Goal: Task Accomplishment & Management: Use online tool/utility

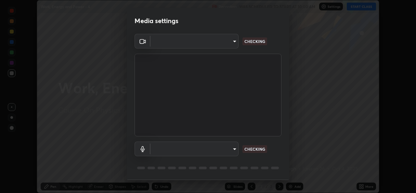
scroll to position [20, 0]
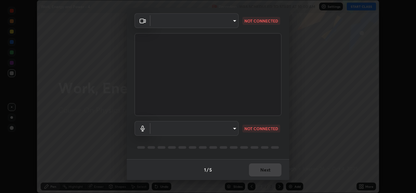
type input "543f6dd7cf1c6d0aa6bd558e202a88d07b5a4d761673354d02a604c193450d79"
type input "99848f2a9d109760ec62b66e2f255c73a791916cfc686045695a6d5e2156f403"
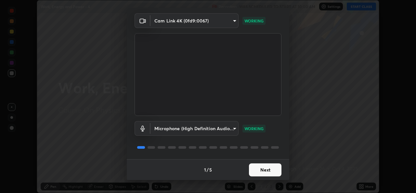
click at [254, 168] on button "Next" at bounding box center [265, 169] width 32 height 13
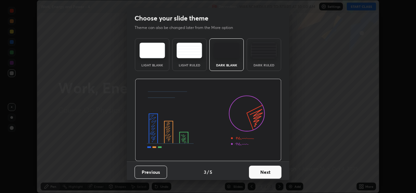
click at [254, 168] on button "Next" at bounding box center [265, 171] width 32 height 13
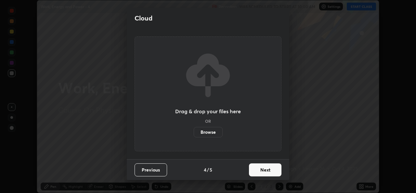
click at [256, 168] on button "Next" at bounding box center [265, 169] width 32 height 13
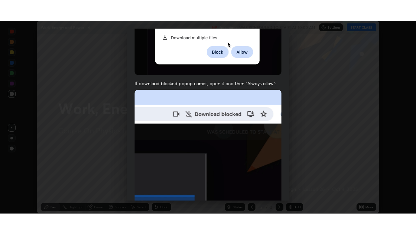
scroll to position [153, 0]
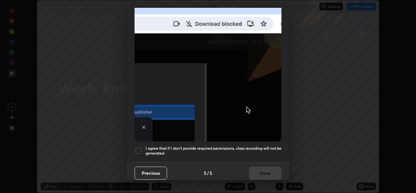
click at [137, 147] on div at bounding box center [139, 151] width 8 height 8
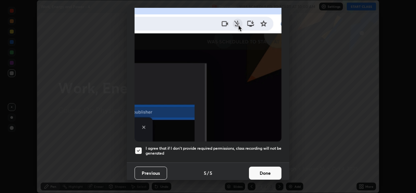
click at [257, 171] on button "Done" at bounding box center [265, 172] width 32 height 13
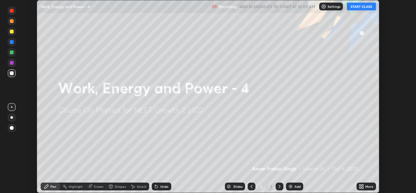
click at [359, 6] on button "START CLASS" at bounding box center [361, 7] width 29 height 8
click at [362, 186] on icon at bounding box center [363, 185] width 2 height 2
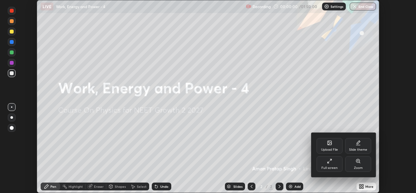
click at [328, 164] on div "Full screen" at bounding box center [330, 164] width 26 height 16
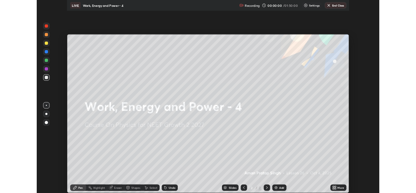
scroll to position [234, 416]
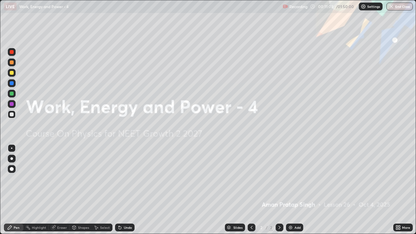
click at [289, 192] on img at bounding box center [290, 227] width 5 height 5
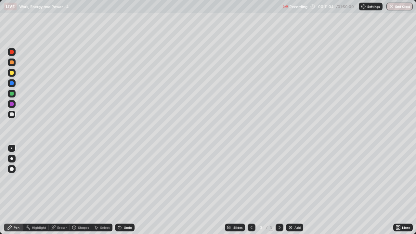
click at [12, 162] on div at bounding box center [12, 159] width 8 height 8
click at [13, 115] on div at bounding box center [12, 114] width 4 height 4
click at [12, 73] on div at bounding box center [12, 73] width 4 height 4
click at [5, 192] on div "Pen" at bounding box center [13, 228] width 19 height 8
click at [125, 192] on div "Undo" at bounding box center [128, 227] width 8 height 3
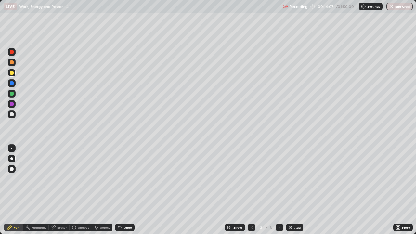
click at [13, 93] on div at bounding box center [12, 94] width 4 height 4
click at [126, 192] on div "Undo" at bounding box center [128, 227] width 8 height 3
click at [296, 192] on div "Add" at bounding box center [297, 227] width 6 height 3
click at [12, 113] on div at bounding box center [12, 114] width 4 height 4
click at [11, 73] on div at bounding box center [12, 73] width 4 height 4
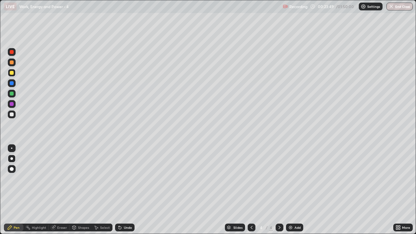
click at [11, 94] on div at bounding box center [12, 94] width 4 height 4
click at [124, 192] on div "Undo" at bounding box center [128, 227] width 8 height 3
click at [125, 192] on div "Undo" at bounding box center [128, 227] width 8 height 3
click at [127, 192] on div "Undo" at bounding box center [128, 227] width 8 height 3
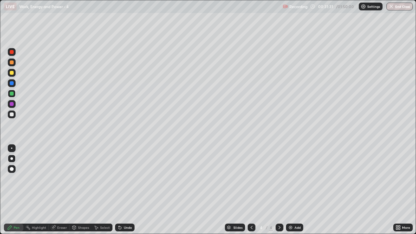
click at [128, 192] on div "Undo" at bounding box center [124, 228] width 19 height 8
click at [125, 192] on div "Undo" at bounding box center [128, 227] width 8 height 3
click at [127, 192] on div "Undo" at bounding box center [128, 227] width 8 height 3
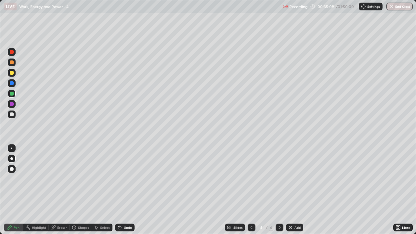
click at [294, 192] on div "Add" at bounding box center [297, 227] width 6 height 3
click at [11, 74] on div at bounding box center [12, 73] width 4 height 4
click at [248, 192] on div at bounding box center [252, 228] width 8 height 8
click at [279, 192] on icon at bounding box center [280, 227] width 2 height 3
click at [294, 192] on div "Add" at bounding box center [297, 227] width 6 height 3
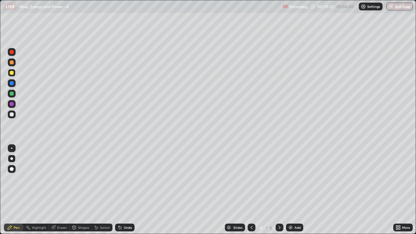
click at [125, 192] on div "Undo" at bounding box center [128, 227] width 8 height 3
click at [13, 111] on div at bounding box center [12, 114] width 8 height 8
click at [251, 192] on icon at bounding box center [251, 227] width 5 height 5
click at [279, 192] on icon at bounding box center [279, 227] width 5 height 5
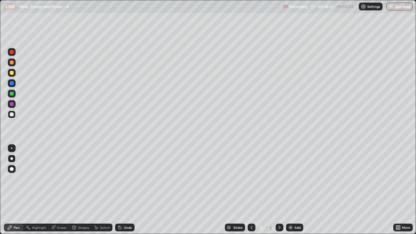
click at [279, 192] on icon at bounding box center [279, 227] width 5 height 5
click at [279, 192] on icon at bounding box center [280, 227] width 2 height 3
click at [125, 192] on div "Undo" at bounding box center [128, 227] width 8 height 3
click at [126, 192] on div "Undo" at bounding box center [128, 227] width 8 height 3
click at [294, 192] on div "Add" at bounding box center [297, 227] width 6 height 3
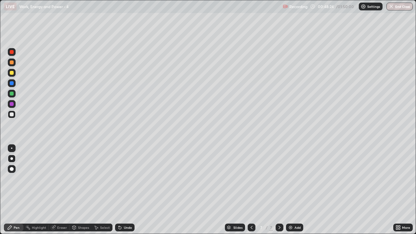
click at [14, 73] on div at bounding box center [12, 73] width 8 height 8
click at [14, 116] on div at bounding box center [12, 114] width 8 height 8
click at [12, 74] on div at bounding box center [12, 73] width 4 height 4
click at [13, 116] on div at bounding box center [12, 114] width 4 height 4
click at [13, 96] on div at bounding box center [12, 94] width 8 height 8
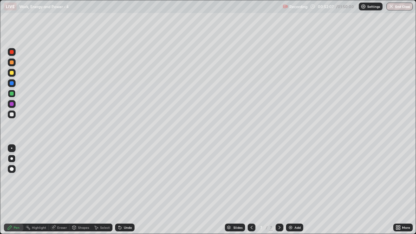
click at [12, 114] on div at bounding box center [12, 114] width 4 height 4
click at [13, 94] on div at bounding box center [12, 94] width 4 height 4
click at [279, 192] on icon at bounding box center [279, 227] width 5 height 5
click at [279, 192] on icon at bounding box center [280, 227] width 2 height 3
click at [289, 192] on img at bounding box center [290, 227] width 5 height 5
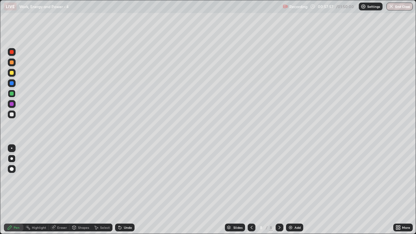
click at [13, 114] on div at bounding box center [12, 114] width 4 height 4
click at [251, 192] on icon at bounding box center [251, 227] width 5 height 5
click at [281, 192] on icon at bounding box center [279, 227] width 5 height 5
click at [248, 192] on div at bounding box center [252, 228] width 8 height 8
click at [279, 192] on icon at bounding box center [279, 227] width 5 height 5
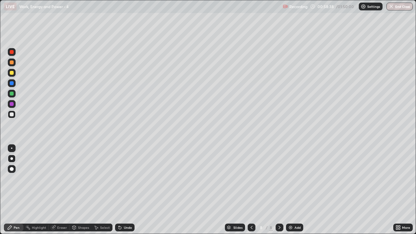
click at [251, 192] on icon at bounding box center [252, 227] width 2 height 3
click at [279, 192] on icon at bounding box center [279, 227] width 5 height 5
click at [293, 192] on div "Add" at bounding box center [294, 228] width 17 height 8
click at [11, 73] on div at bounding box center [12, 73] width 4 height 4
click at [14, 114] on div at bounding box center [12, 114] width 8 height 8
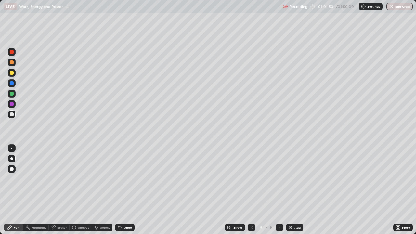
click at [13, 73] on div at bounding box center [12, 73] width 4 height 4
click at [251, 192] on icon at bounding box center [251, 227] width 5 height 5
click at [278, 192] on icon at bounding box center [279, 227] width 5 height 5
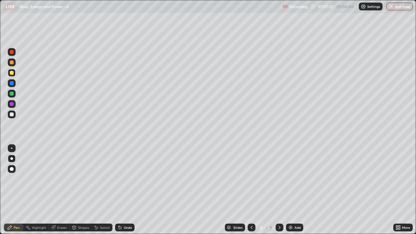
click at [279, 192] on icon at bounding box center [279, 227] width 5 height 5
click at [14, 93] on div at bounding box center [12, 94] width 8 height 8
click at [294, 192] on div "Add" at bounding box center [294, 228] width 17 height 8
click at [250, 192] on icon at bounding box center [251, 227] width 5 height 5
click at [279, 192] on icon at bounding box center [279, 227] width 5 height 5
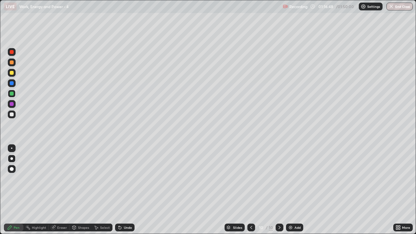
click at [10, 116] on div at bounding box center [12, 114] width 4 height 4
click at [249, 192] on div at bounding box center [251, 228] width 8 height 8
click at [278, 192] on icon at bounding box center [279, 227] width 5 height 5
click at [279, 192] on icon at bounding box center [280, 227] width 2 height 3
click at [251, 192] on icon at bounding box center [251, 227] width 5 height 5
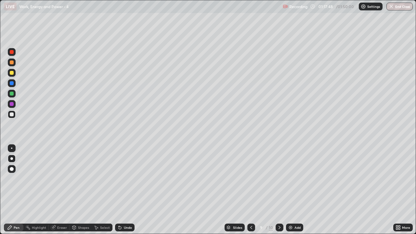
click at [278, 192] on icon at bounding box center [279, 227] width 5 height 5
click at [279, 192] on icon at bounding box center [279, 227] width 5 height 5
click at [299, 192] on div "Add" at bounding box center [297, 227] width 6 height 3
click at [251, 192] on icon at bounding box center [251, 227] width 5 height 5
click at [279, 192] on icon at bounding box center [279, 227] width 5 height 5
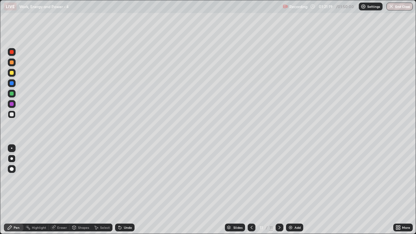
click at [251, 192] on icon at bounding box center [251, 227] width 5 height 5
click at [251, 192] on icon at bounding box center [252, 227] width 2 height 3
click at [279, 192] on icon at bounding box center [279, 227] width 5 height 5
click at [278, 192] on div at bounding box center [280, 228] width 8 height 8
click at [279, 192] on icon at bounding box center [279, 227] width 5 height 5
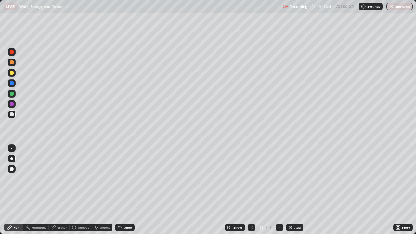
click at [279, 192] on icon at bounding box center [279, 227] width 5 height 5
click at [293, 192] on div "Add" at bounding box center [294, 228] width 17 height 8
click at [296, 192] on div "Add" at bounding box center [297, 227] width 6 height 3
click at [248, 192] on div at bounding box center [252, 228] width 8 height 8
click at [251, 192] on icon at bounding box center [251, 227] width 5 height 5
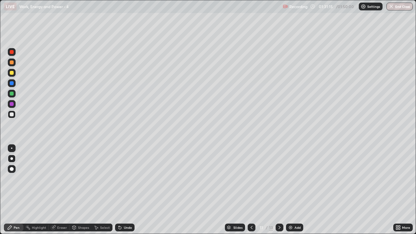
click at [251, 192] on icon at bounding box center [251, 227] width 5 height 5
click at [277, 192] on icon at bounding box center [279, 227] width 5 height 5
click at [279, 192] on icon at bounding box center [280, 227] width 2 height 3
click at [278, 192] on icon at bounding box center [279, 227] width 5 height 5
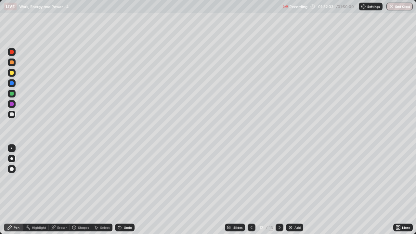
click at [278, 192] on icon at bounding box center [279, 227] width 5 height 5
click at [10, 71] on div at bounding box center [12, 73] width 4 height 4
click at [251, 192] on icon at bounding box center [251, 227] width 5 height 5
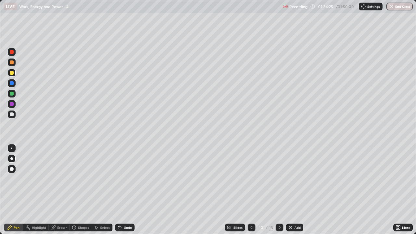
click at [250, 192] on icon at bounding box center [251, 227] width 5 height 5
click at [279, 192] on icon at bounding box center [279, 227] width 5 height 5
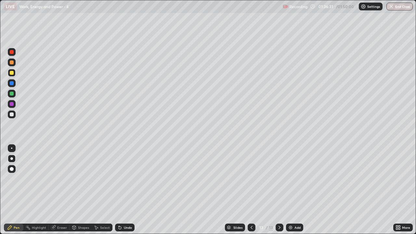
click at [279, 192] on icon at bounding box center [279, 227] width 5 height 5
click at [291, 192] on div "Add" at bounding box center [294, 228] width 17 height 8
click at [11, 114] on div at bounding box center [12, 114] width 4 height 4
click at [124, 192] on div "Undo" at bounding box center [128, 227] width 8 height 3
click at [125, 192] on div "Undo" at bounding box center [124, 228] width 19 height 8
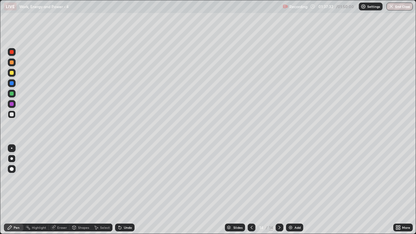
click at [124, 192] on div "Undo" at bounding box center [124, 228] width 19 height 8
click at [251, 192] on icon at bounding box center [251, 227] width 5 height 5
click at [279, 192] on icon at bounding box center [279, 227] width 5 height 5
click at [296, 192] on div "Add" at bounding box center [294, 228] width 17 height 8
click at [124, 192] on div "Undo" at bounding box center [128, 227] width 8 height 3
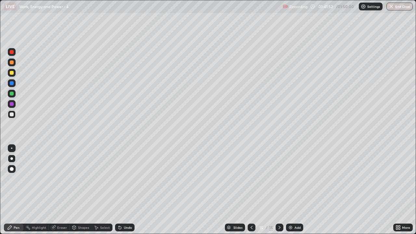
click at [15, 71] on div at bounding box center [12, 73] width 8 height 8
click at [279, 192] on icon at bounding box center [279, 227] width 5 height 5
click at [294, 192] on div "Add" at bounding box center [297, 227] width 6 height 3
click at [126, 192] on div "Undo" at bounding box center [124, 228] width 19 height 8
click at [251, 192] on icon at bounding box center [251, 227] width 5 height 5
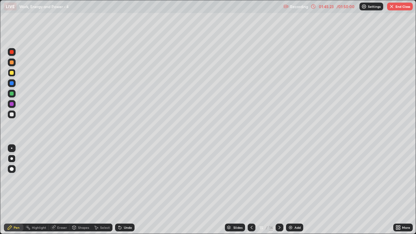
click at [279, 192] on icon at bounding box center [279, 227] width 5 height 5
click at [251, 192] on icon at bounding box center [251, 227] width 5 height 5
click at [250, 192] on icon at bounding box center [251, 227] width 5 height 5
click at [279, 192] on icon at bounding box center [279, 227] width 5 height 5
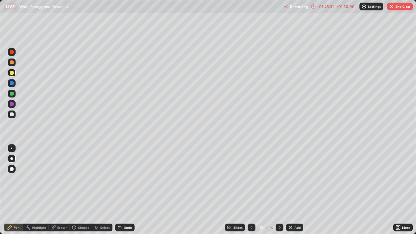
click at [278, 192] on icon at bounding box center [279, 227] width 5 height 5
click at [279, 192] on icon at bounding box center [279, 227] width 5 height 5
click at [13, 118] on div at bounding box center [12, 114] width 8 height 8
click at [395, 5] on button "End Class" at bounding box center [400, 7] width 26 height 8
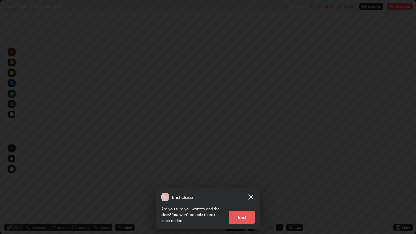
click at [244, 192] on button "End" at bounding box center [242, 217] width 26 height 13
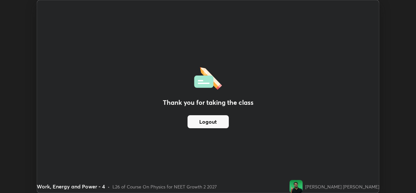
scroll to position [32304, 32081]
